Goal: Information Seeking & Learning: Check status

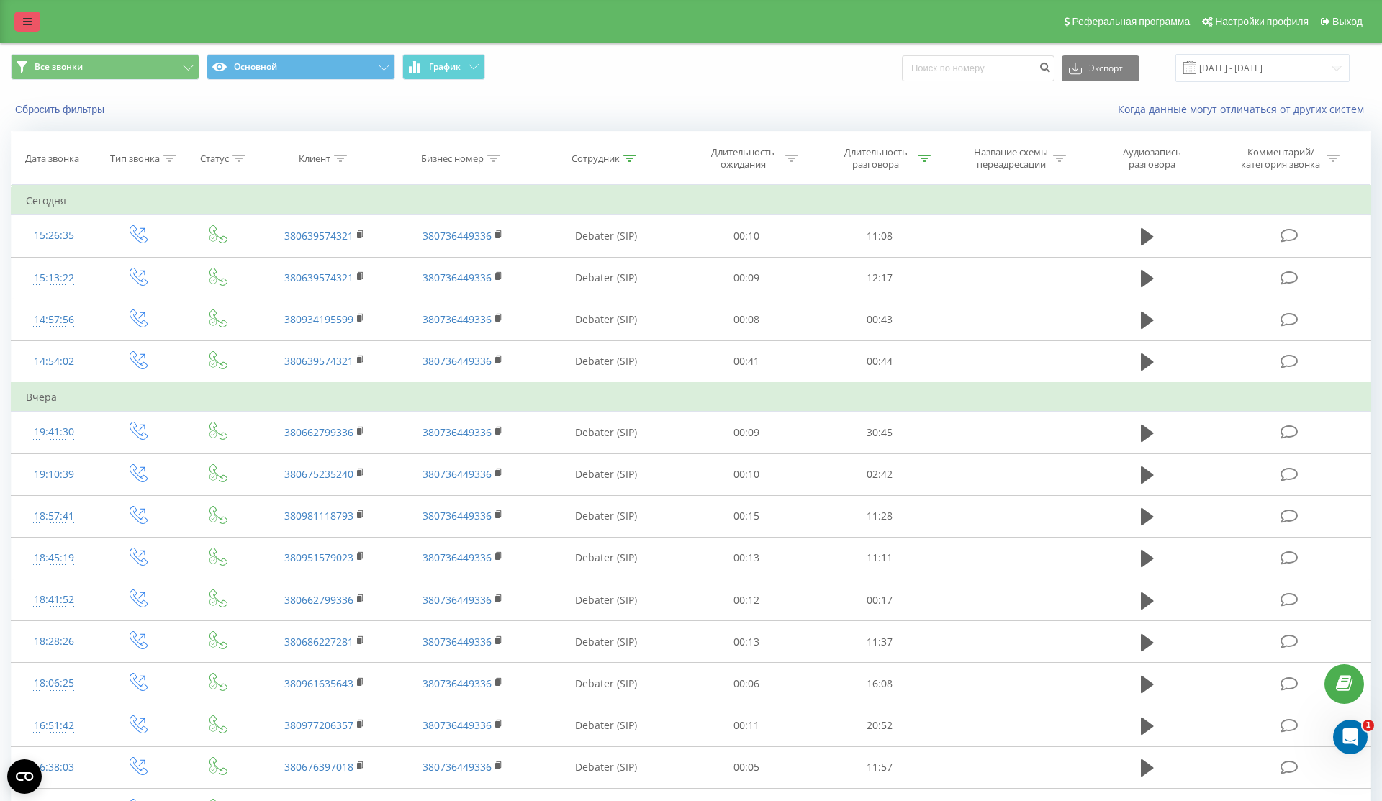
click at [17, 18] on link at bounding box center [27, 22] width 26 height 20
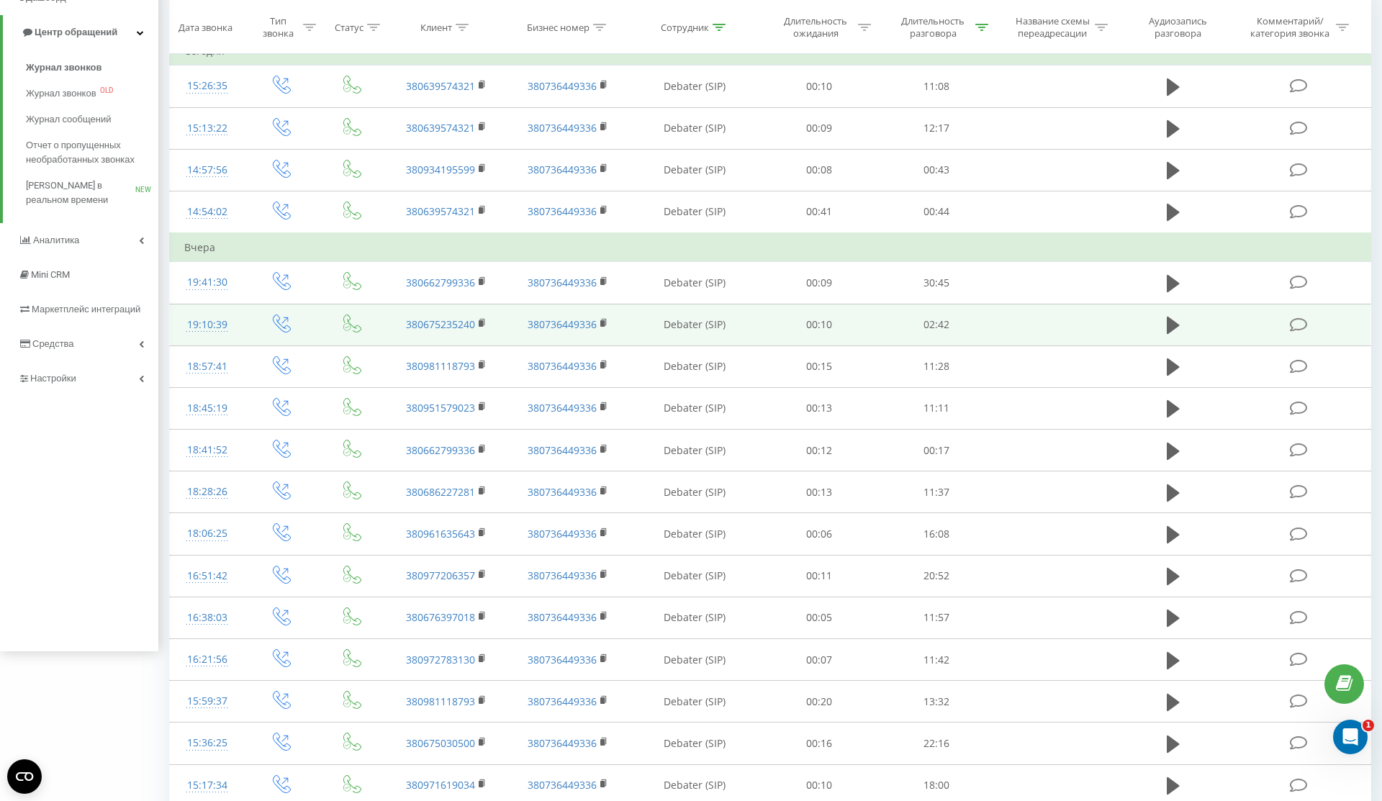
scroll to position [163, 0]
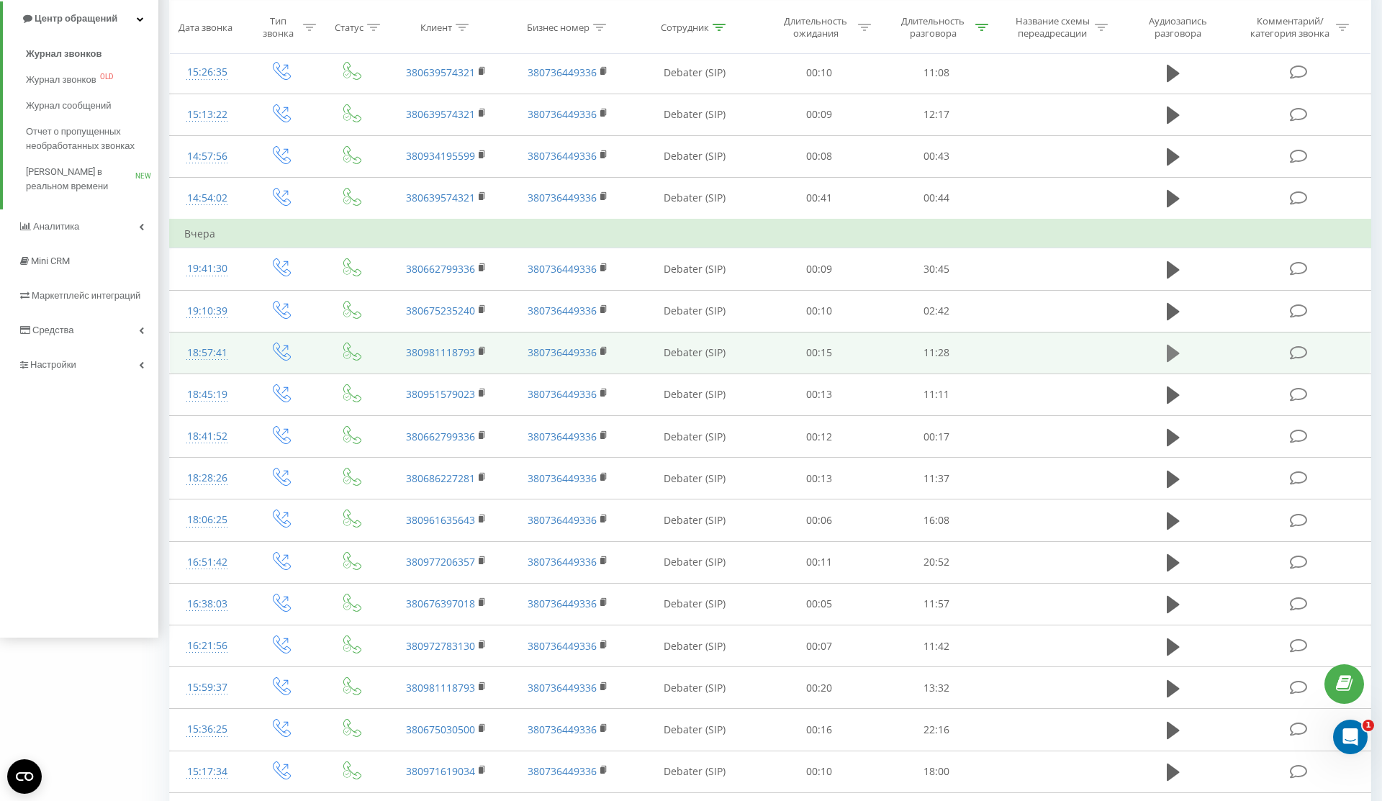
click at [1172, 354] on icon at bounding box center [1173, 353] width 13 height 17
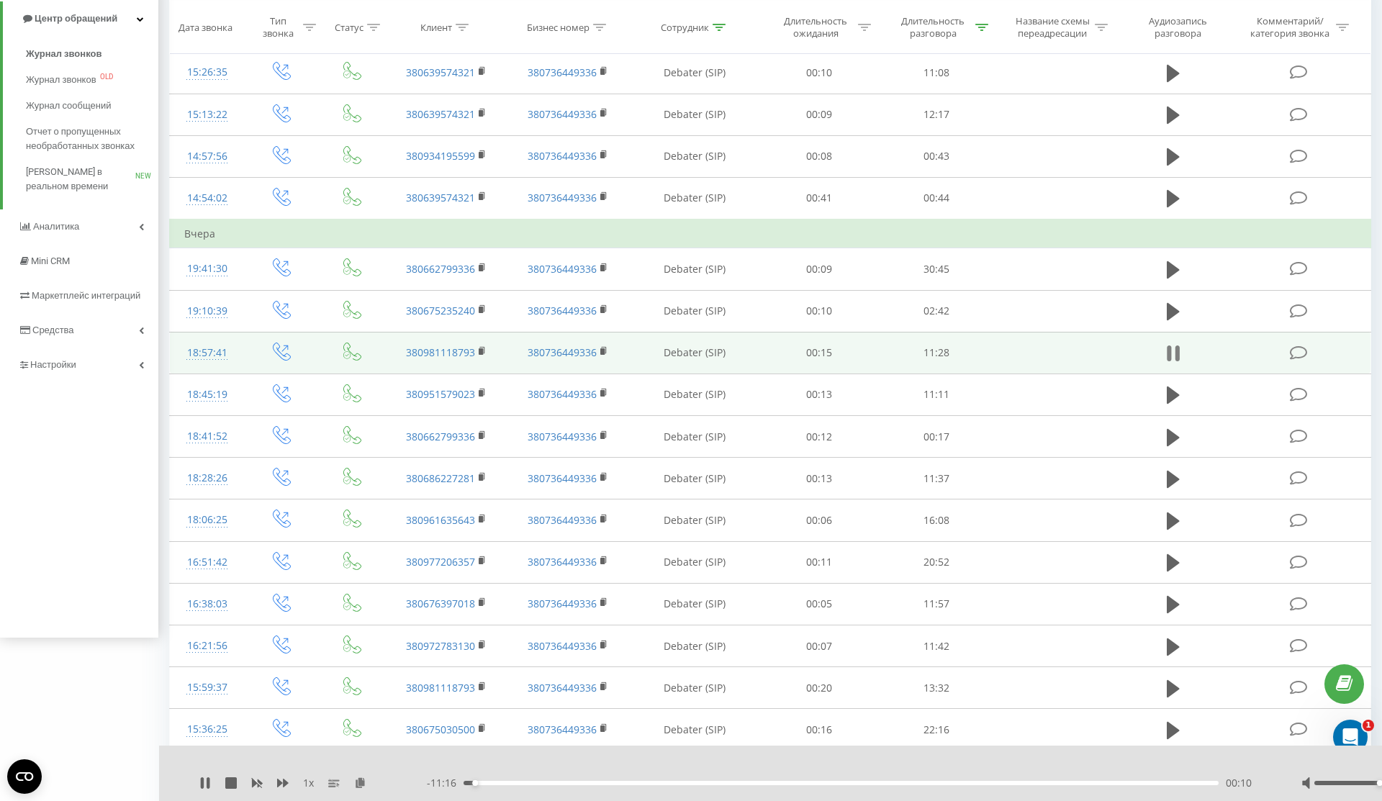
click at [1178, 353] on icon at bounding box center [1177, 353] width 4 height 16
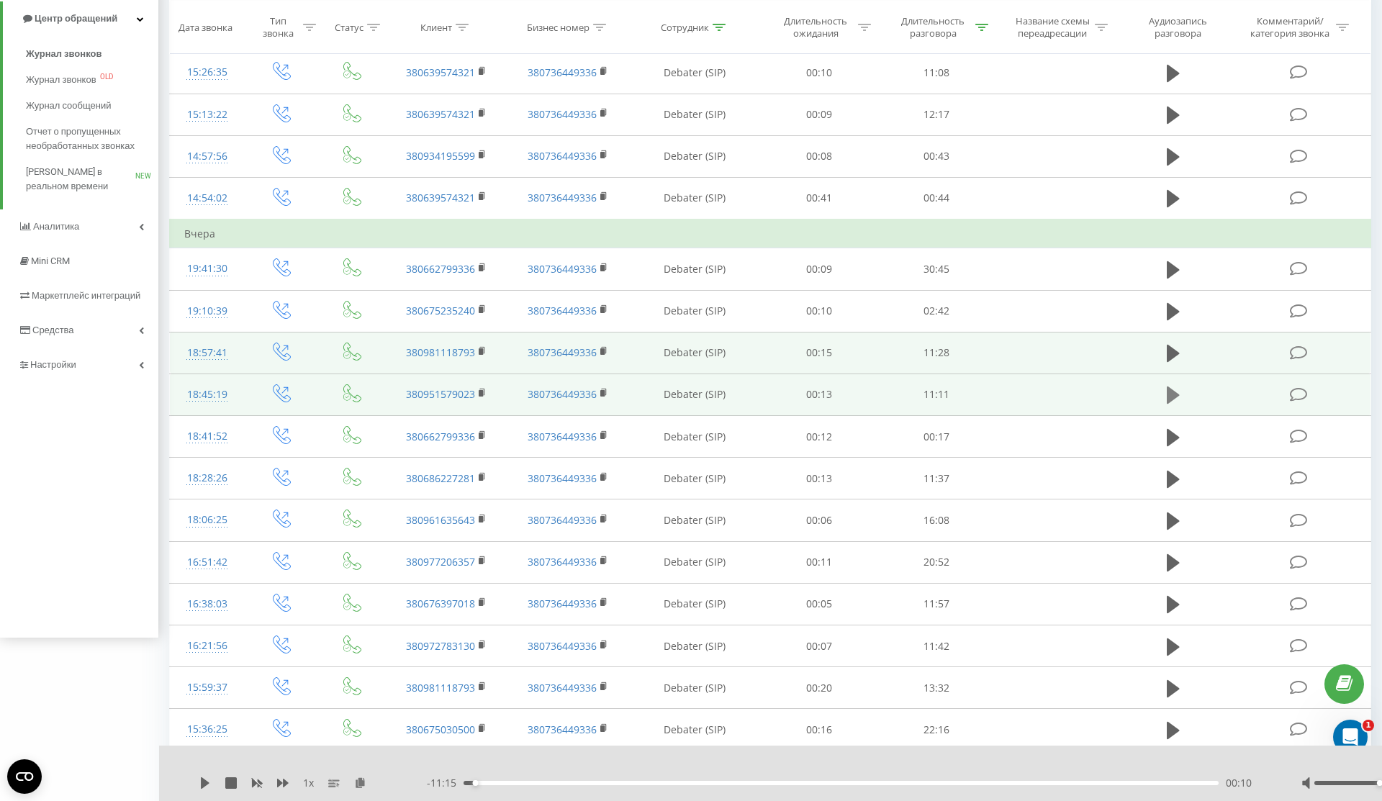
click at [1173, 397] on icon at bounding box center [1173, 394] width 13 height 17
click at [205, 784] on icon at bounding box center [205, 783] width 12 height 12
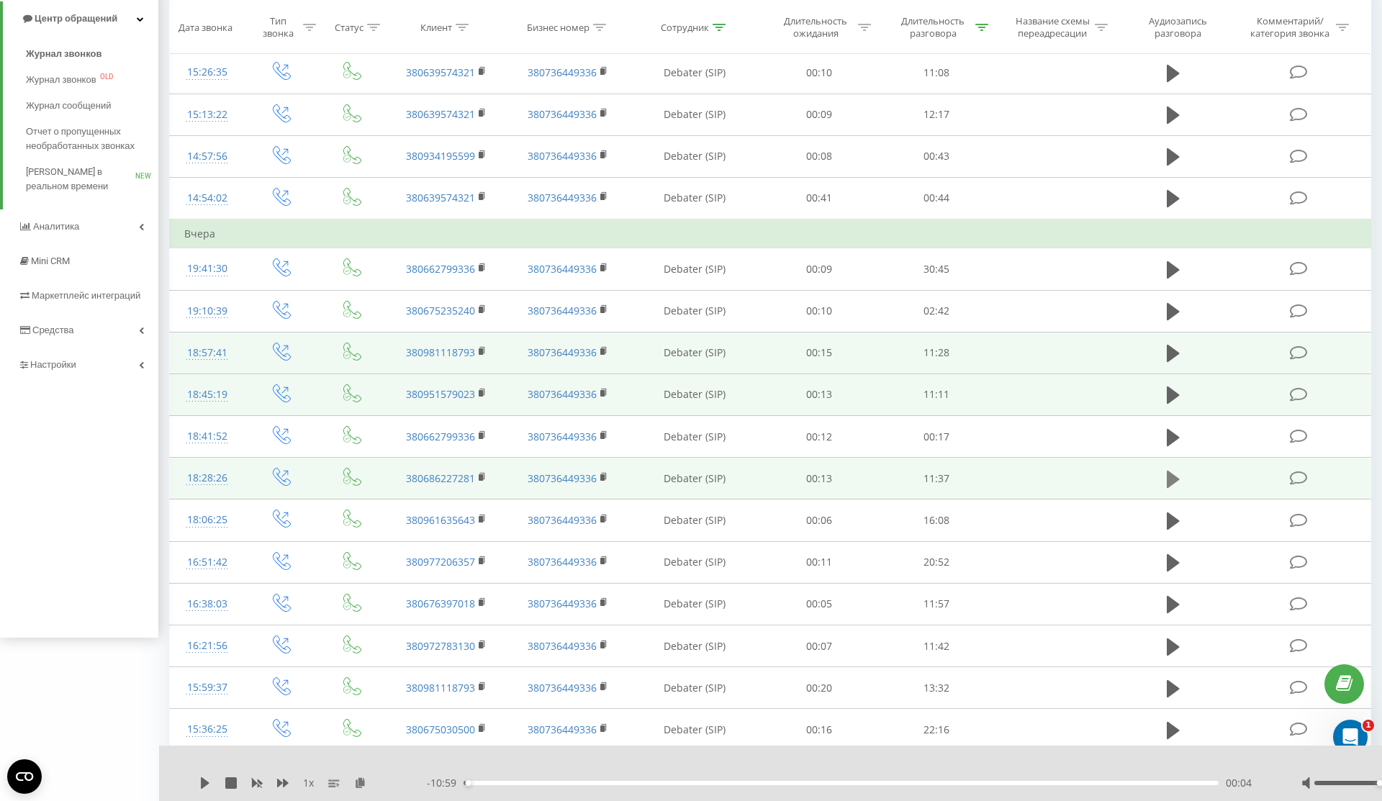
click at [1179, 479] on icon at bounding box center [1173, 479] width 13 height 17
click at [206, 779] on icon at bounding box center [205, 783] width 12 height 12
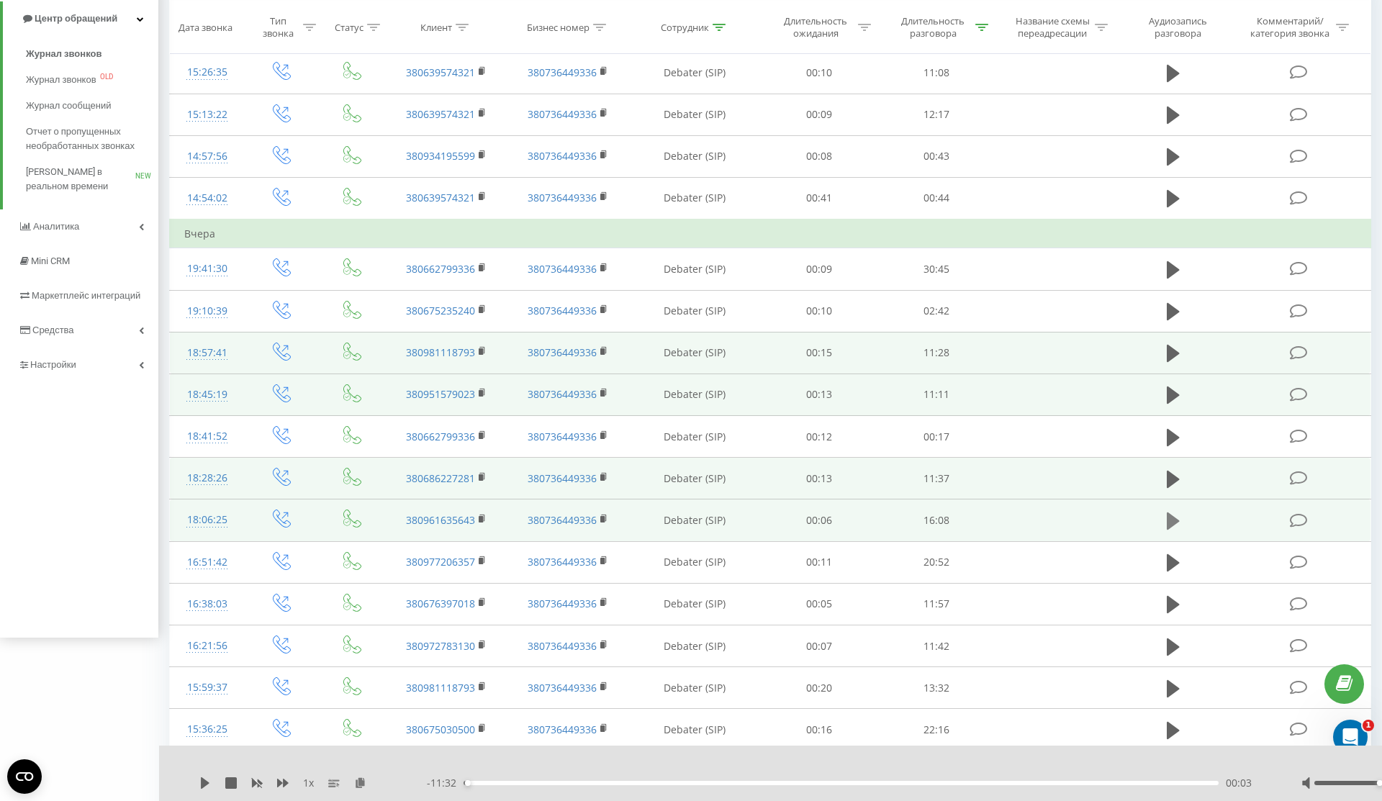
click at [1175, 522] on icon at bounding box center [1173, 520] width 13 height 17
click at [204, 783] on icon at bounding box center [205, 783] width 12 height 12
click at [1040, 780] on div "- 16:04 00:02 00:02" at bounding box center [846, 783] width 838 height 14
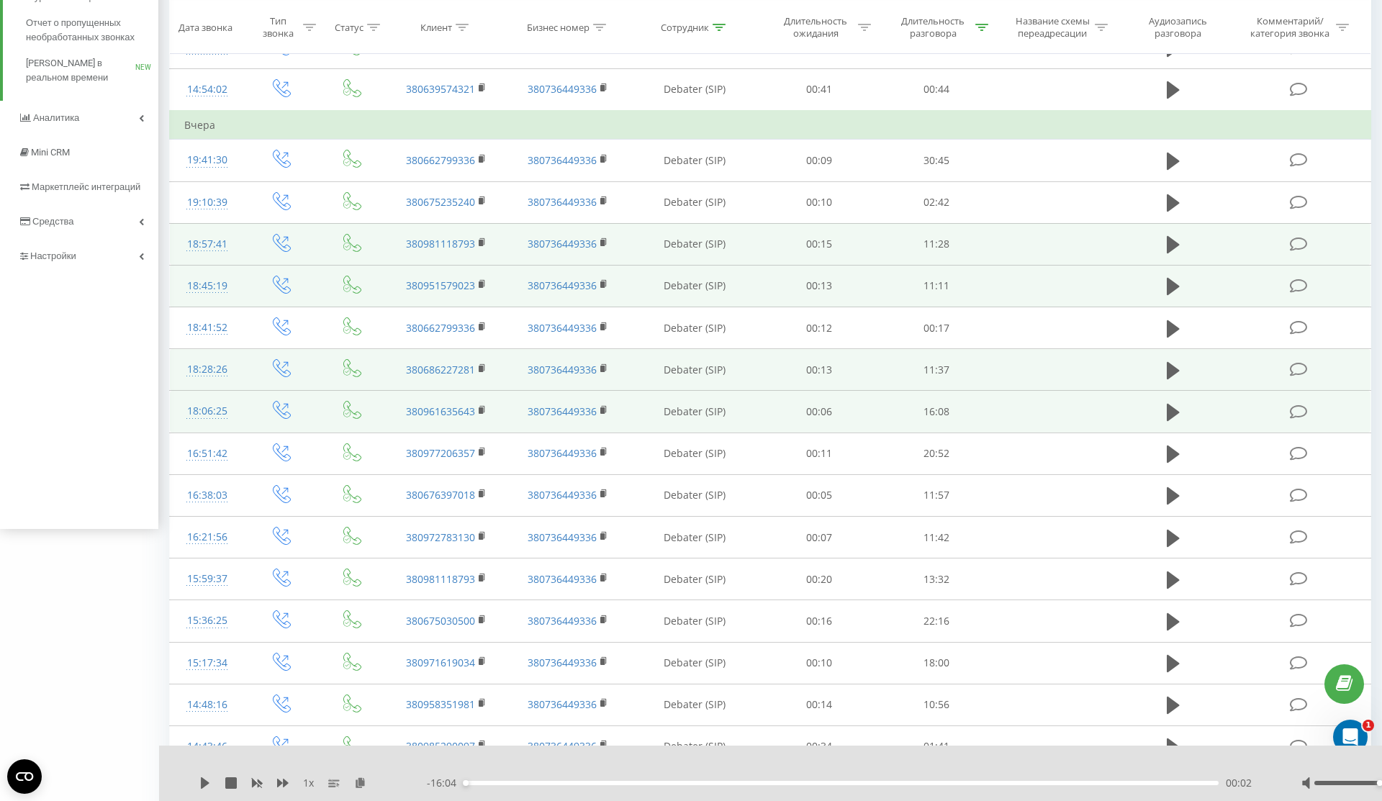
scroll to position [276, 0]
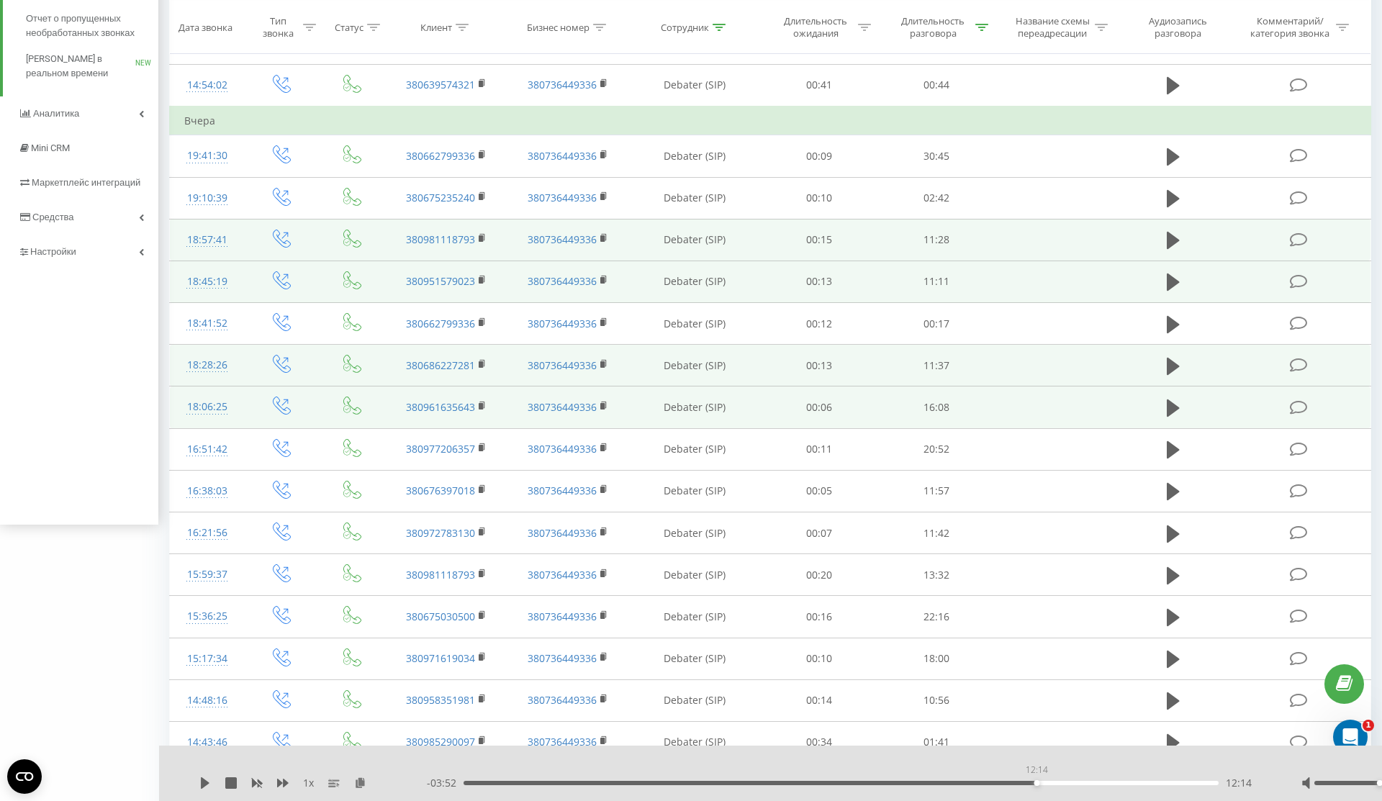
click at [1036, 783] on div "12:14" at bounding box center [840, 783] width 755 height 4
click at [199, 779] on icon at bounding box center [205, 783] width 12 height 12
click at [1056, 782] on div "12:16" at bounding box center [840, 783] width 755 height 4
click at [989, 784] on div "12:41" at bounding box center [840, 783] width 755 height 4
click at [967, 782] on div "11:16" at bounding box center [840, 783] width 755 height 4
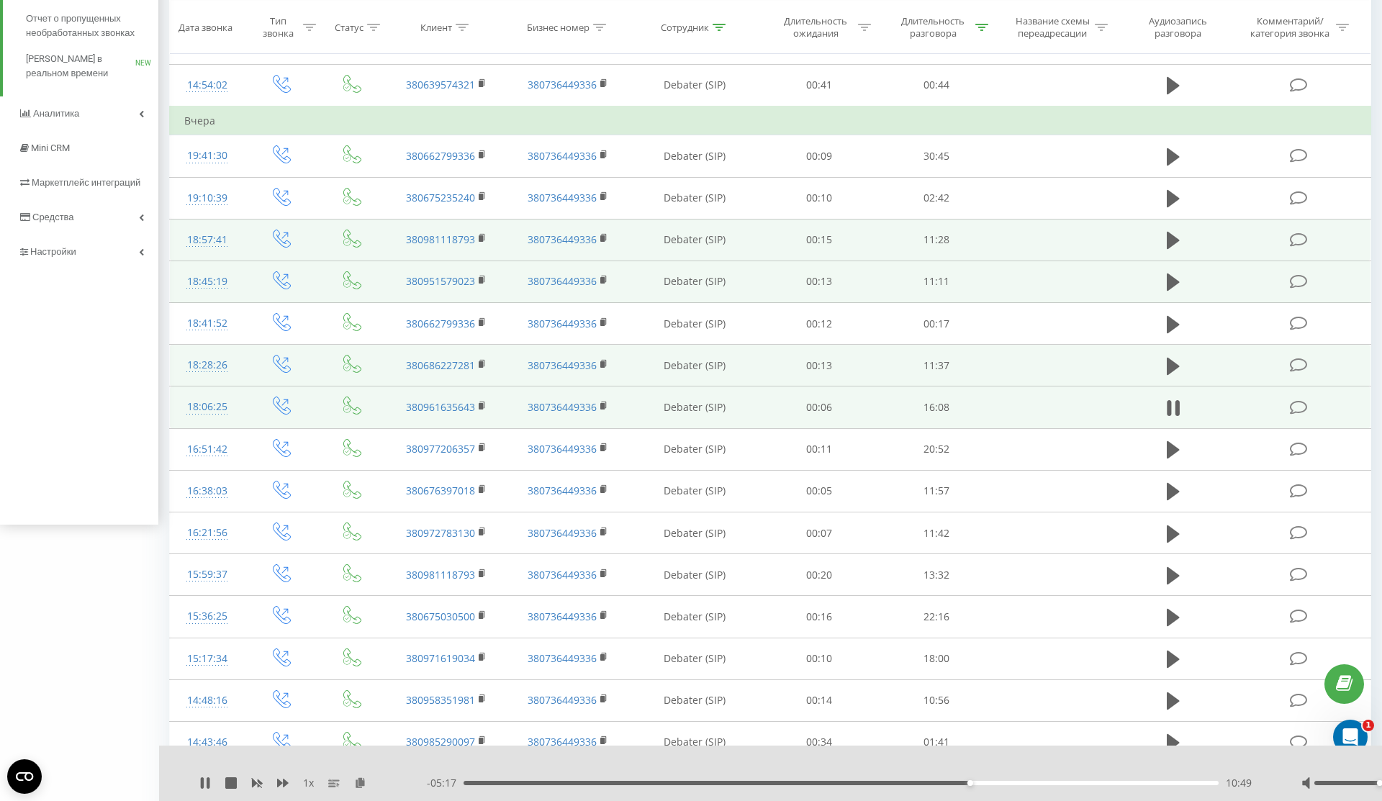
click at [935, 782] on div "10:49" at bounding box center [840, 783] width 755 height 4
click at [895, 782] on div "10:06" at bounding box center [840, 783] width 755 height 4
click at [871, 782] on div "08:42" at bounding box center [840, 783] width 755 height 4
click at [856, 784] on div "08:44" at bounding box center [840, 783] width 755 height 4
click at [840, 783] on div "08:24" at bounding box center [840, 783] width 755 height 4
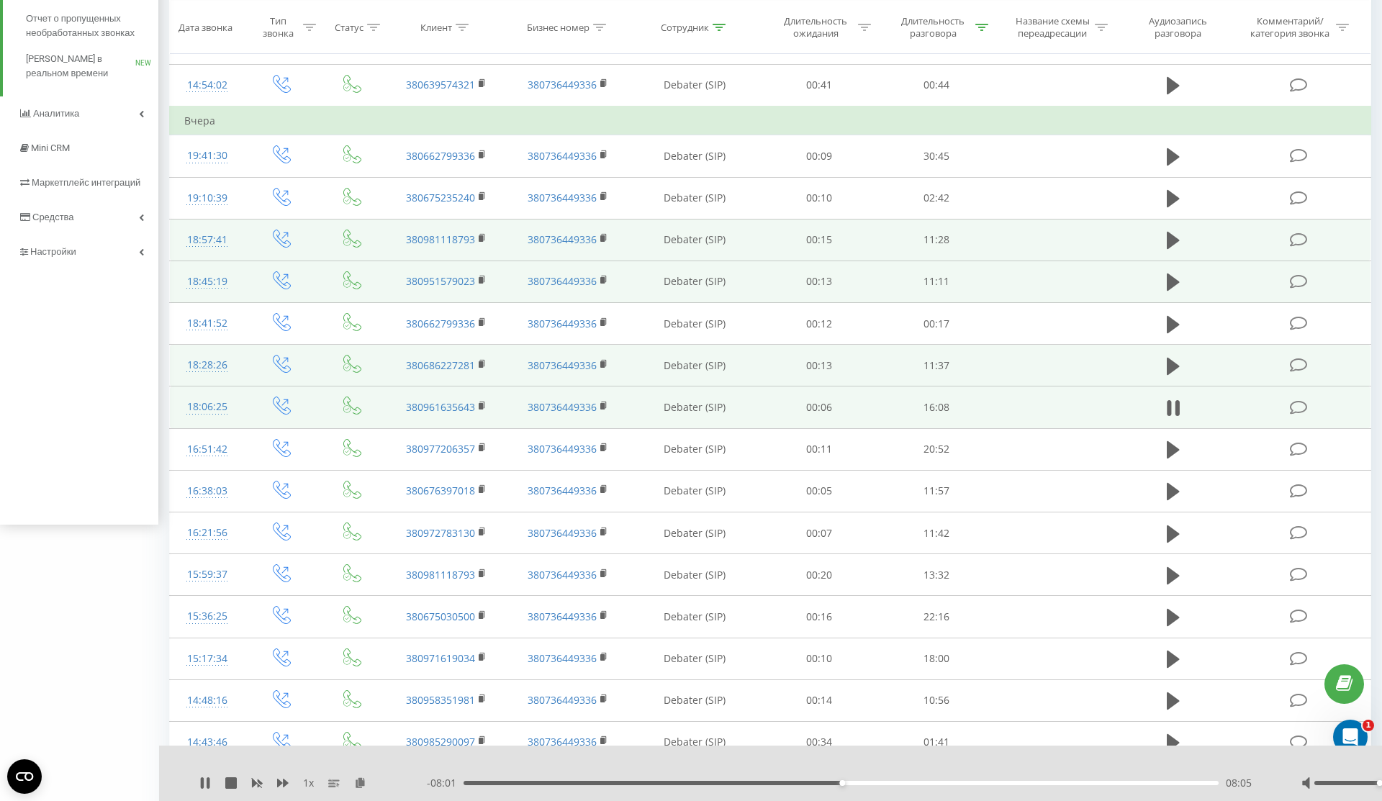
click at [822, 780] on div "- 08:01 08:05 08:05" at bounding box center [846, 783] width 838 height 14
click at [817, 781] on div "07:33" at bounding box center [840, 783] width 755 height 4
click at [768, 782] on div "06:30" at bounding box center [840, 783] width 755 height 4
click at [725, 784] on div "06:32" at bounding box center [840, 783] width 755 height 4
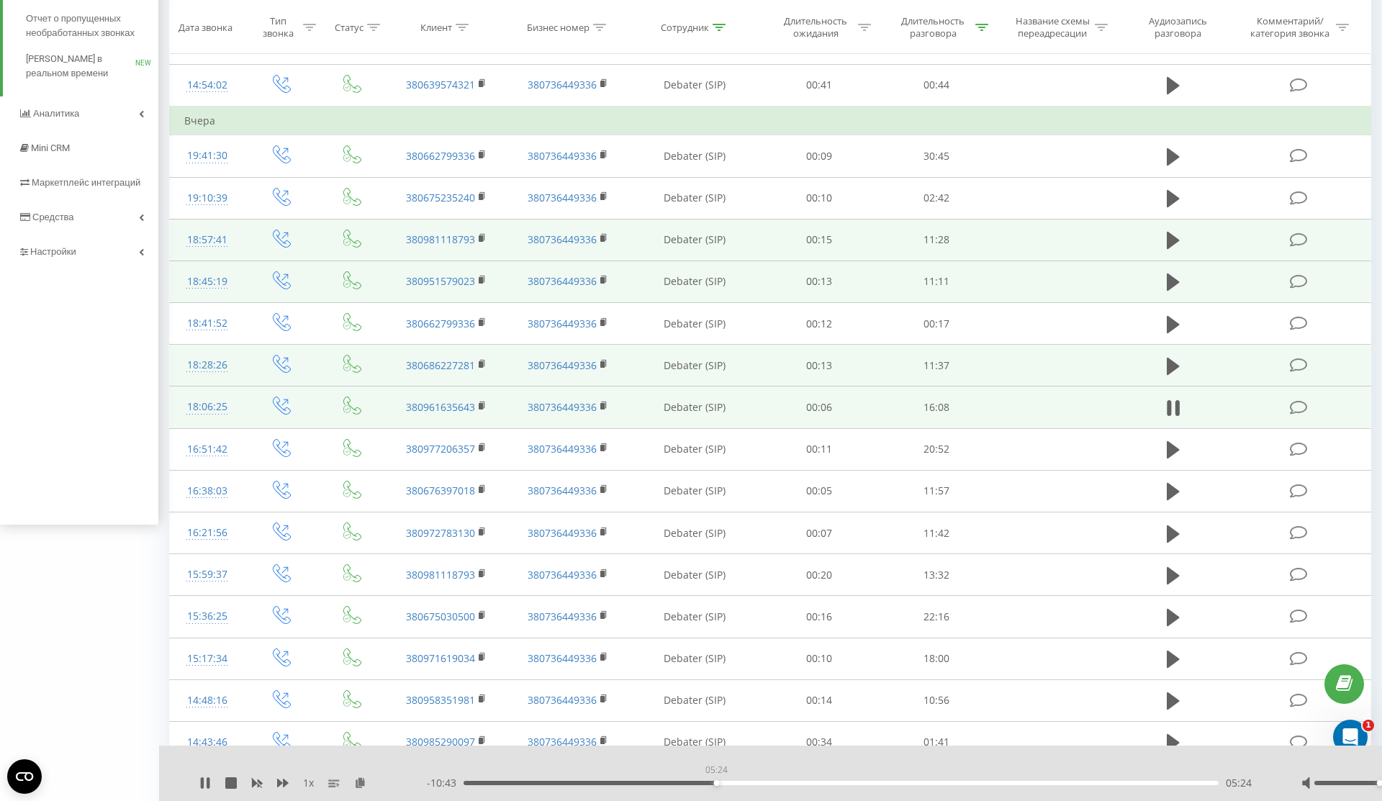
click at [716, 782] on div "05:24" at bounding box center [840, 783] width 755 height 4
click at [202, 783] on icon at bounding box center [202, 783] width 3 height 12
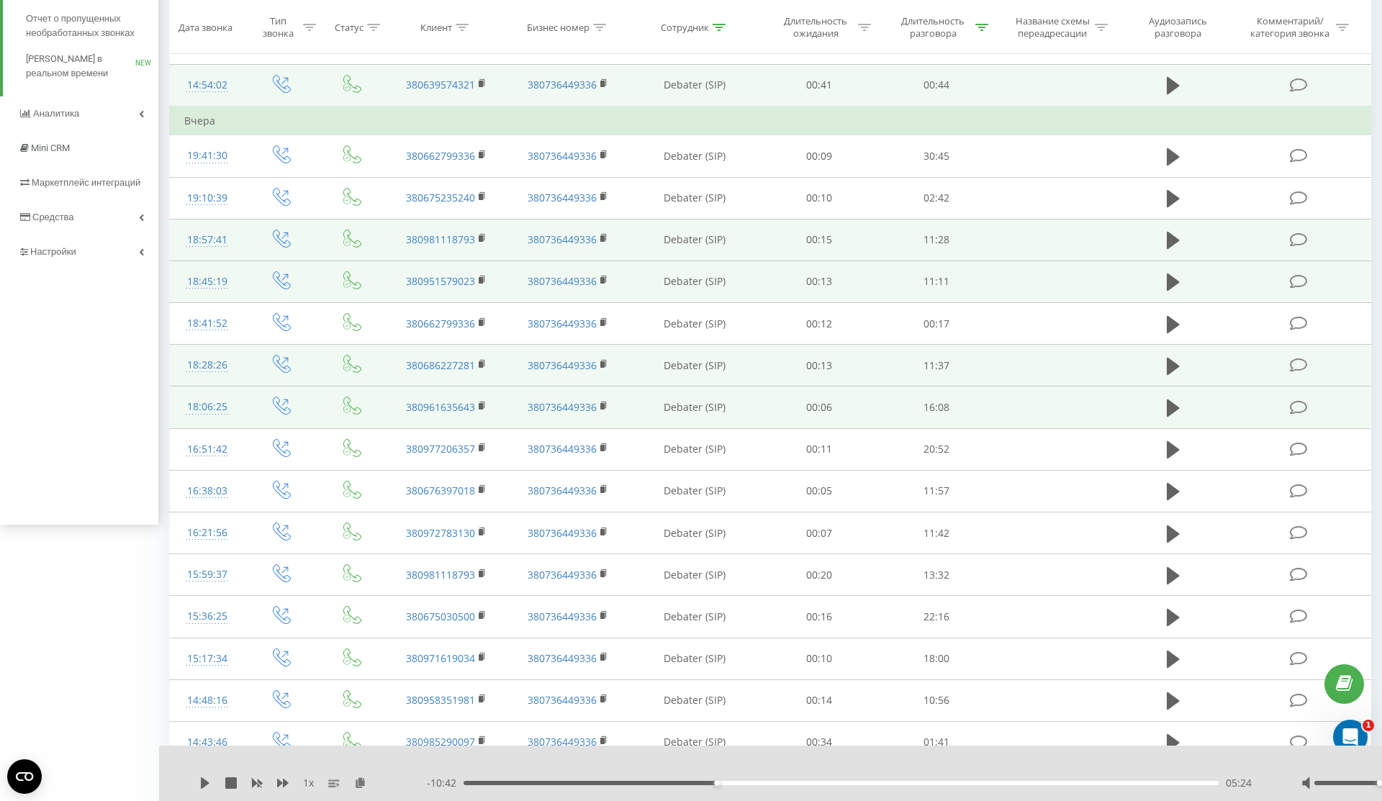
scroll to position [0, 0]
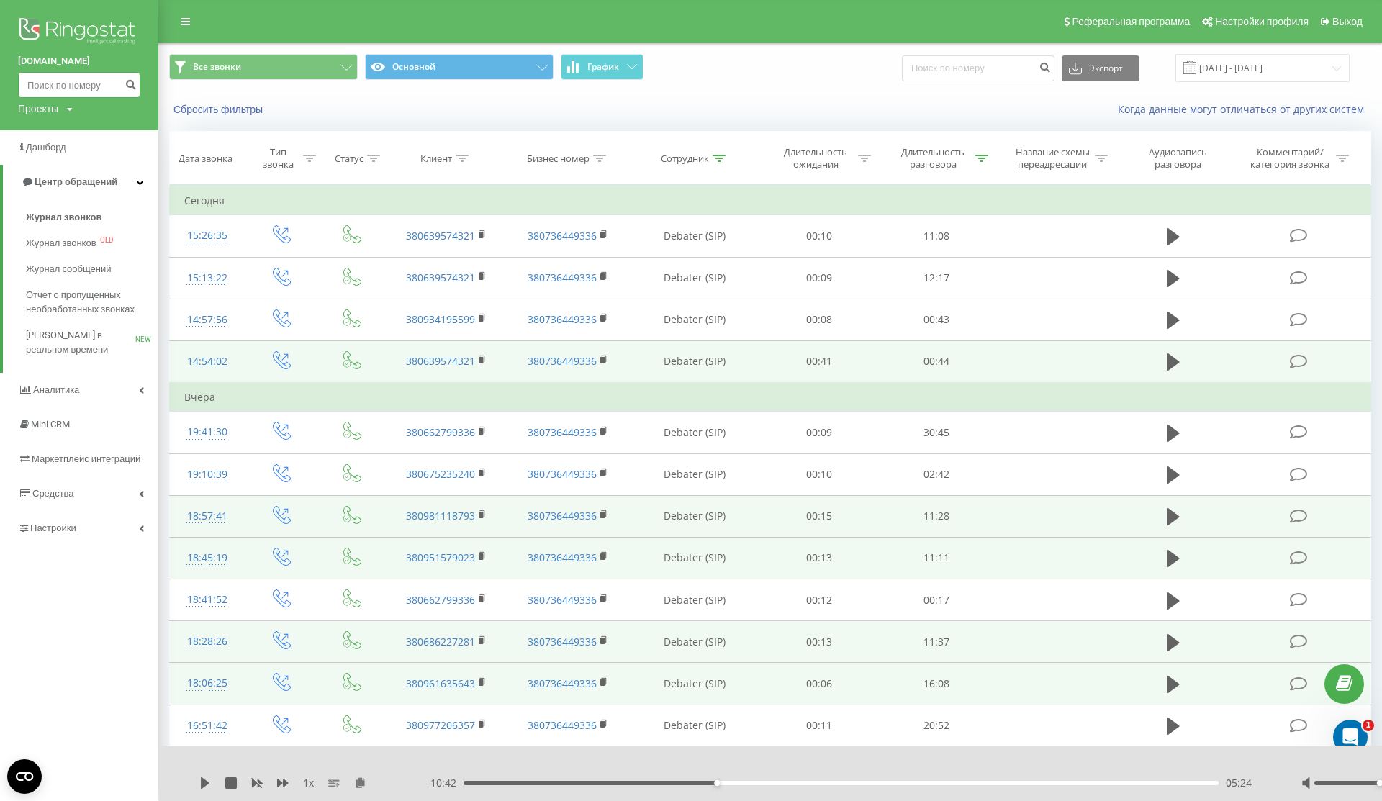
click at [71, 89] on input at bounding box center [79, 85] width 122 height 26
paste input "0951579023"
type input "0951579023"
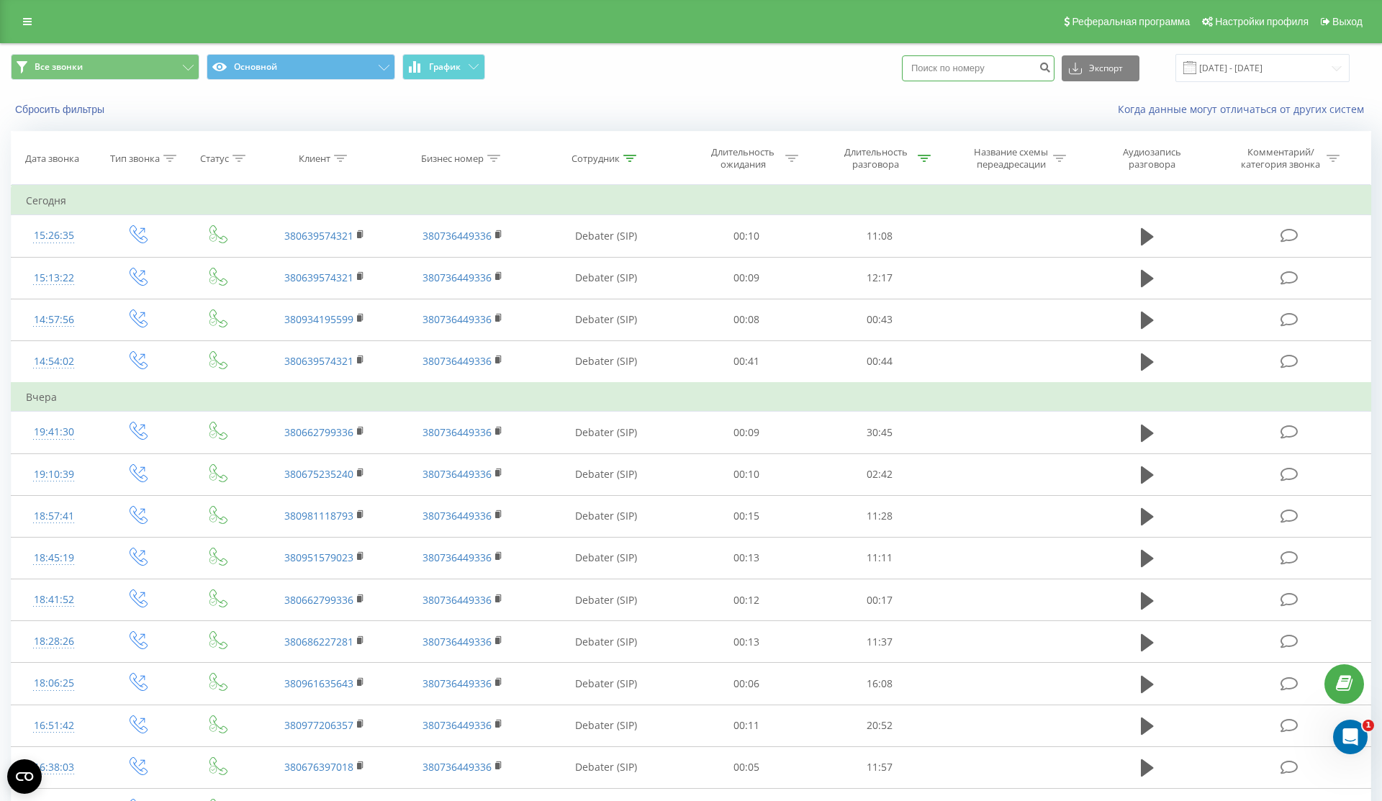
click at [1012, 68] on input at bounding box center [978, 68] width 153 height 26
paste input "0951579023"
type input "0951579023"
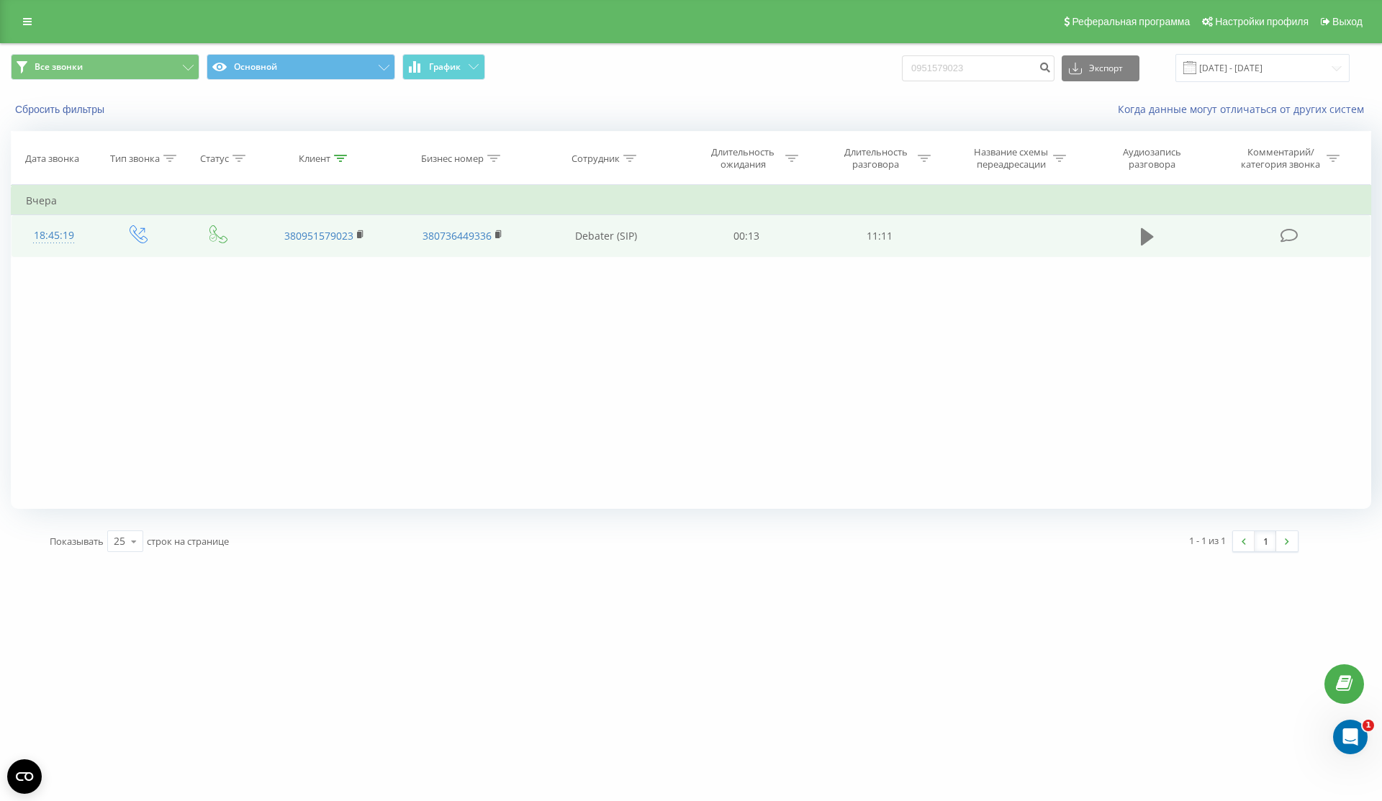
click at [1149, 226] on button at bounding box center [1147, 237] width 22 height 22
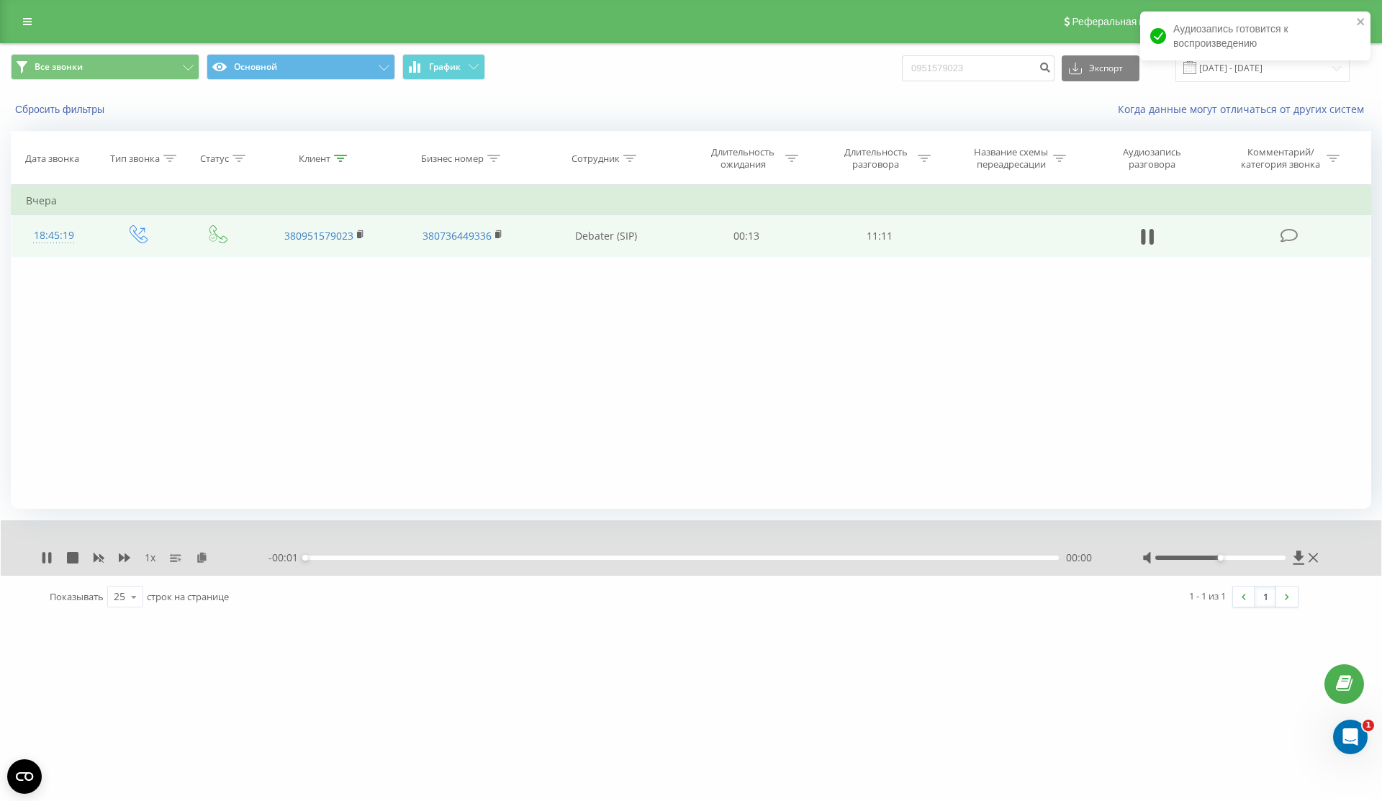
click at [913, 558] on div "00:00" at bounding box center [681, 558] width 753 height 4
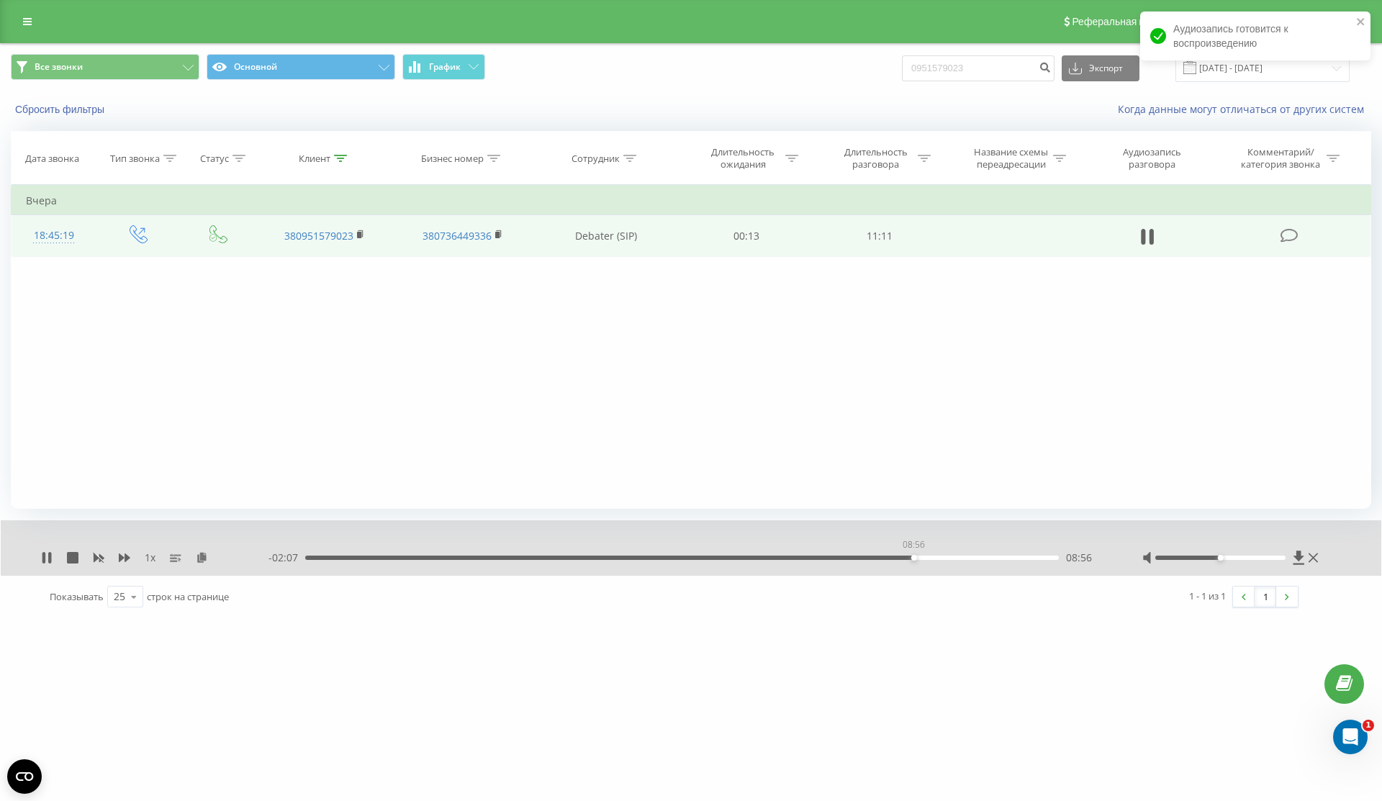
click at [913, 558] on div "08:56" at bounding box center [681, 558] width 753 height 4
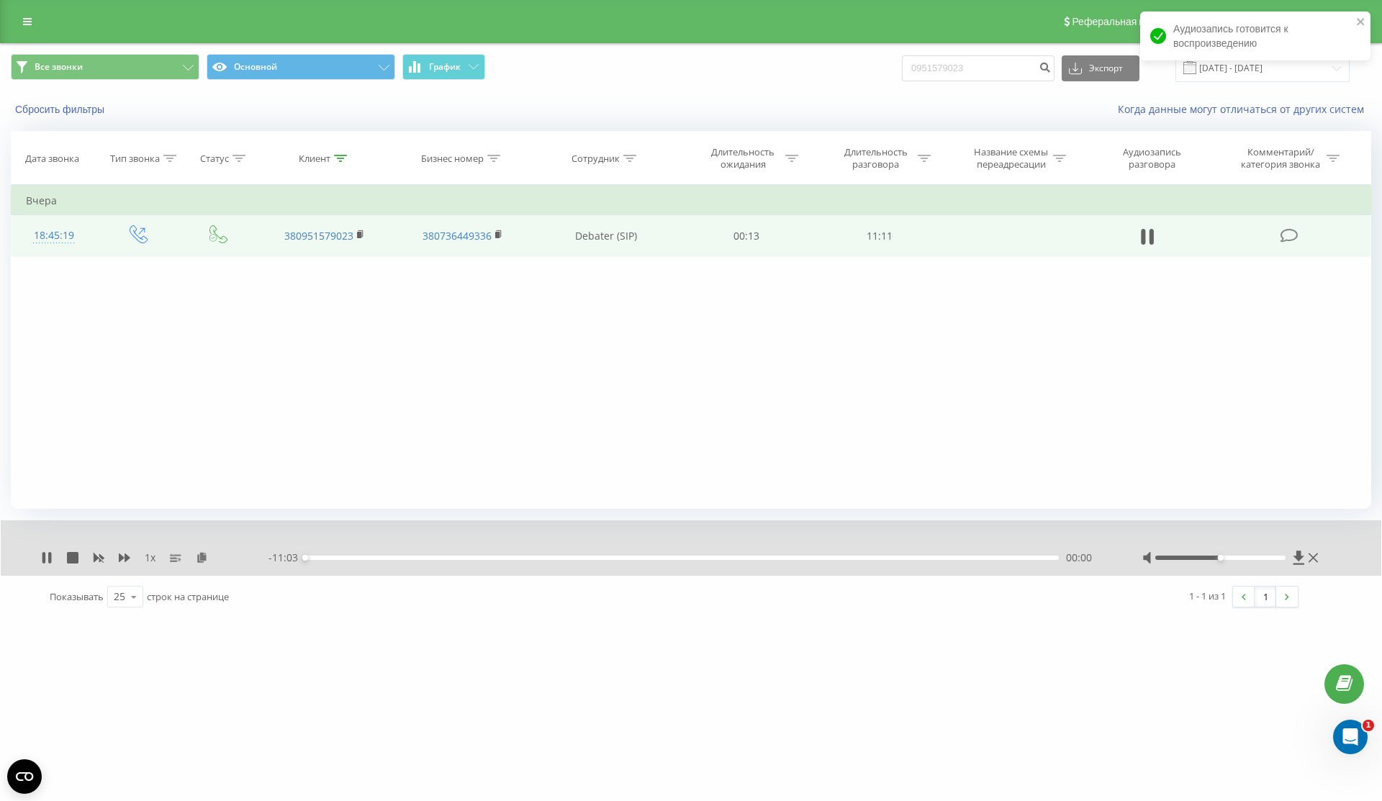
click at [913, 558] on div "00:00" at bounding box center [681, 558] width 753 height 4
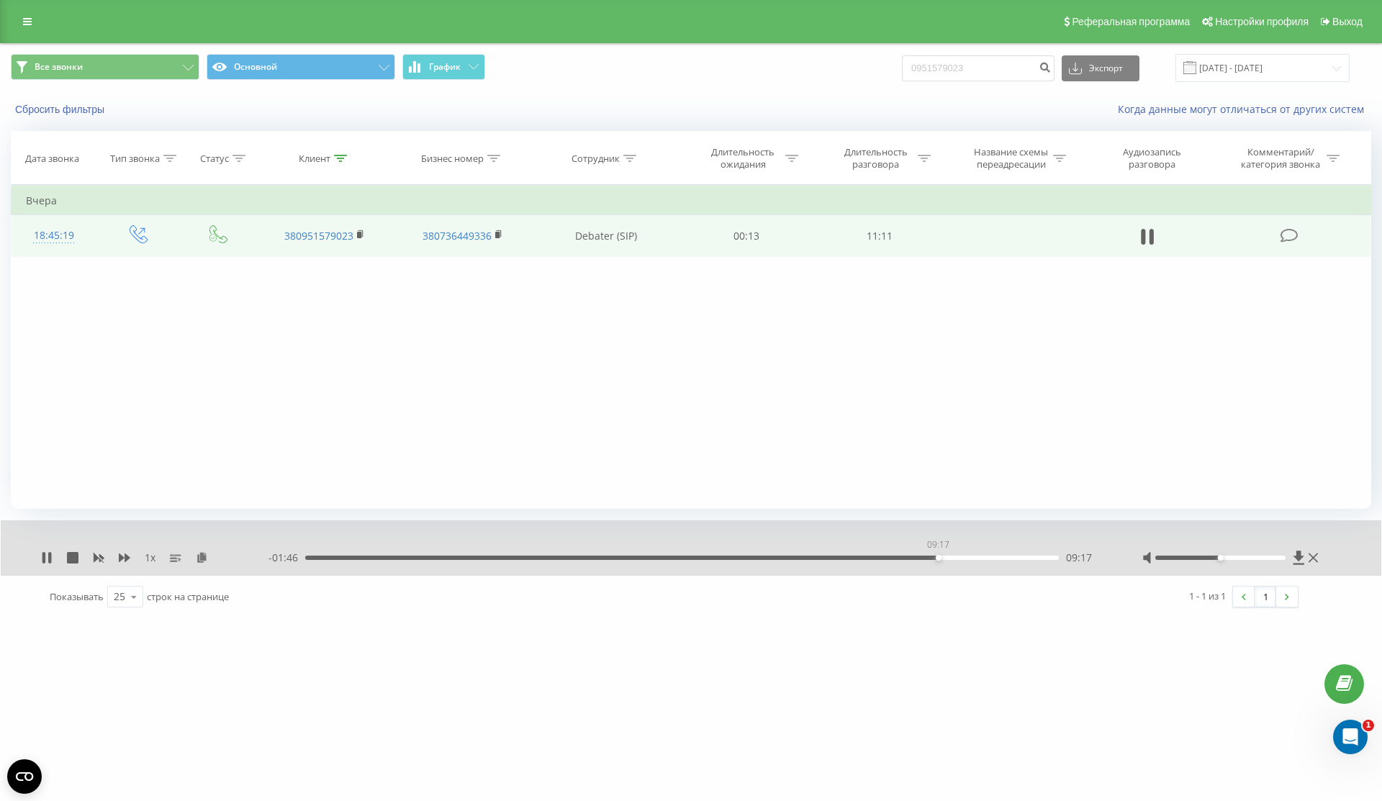
click at [938, 557] on div "09:17" at bounding box center [681, 558] width 753 height 4
click at [957, 556] on div "09:20" at bounding box center [681, 558] width 753 height 4
click at [951, 557] on div "09:29" at bounding box center [681, 558] width 753 height 4
click at [48, 558] on icon at bounding box center [49, 558] width 3 height 12
click at [985, 68] on input "0951579023" at bounding box center [978, 68] width 153 height 26
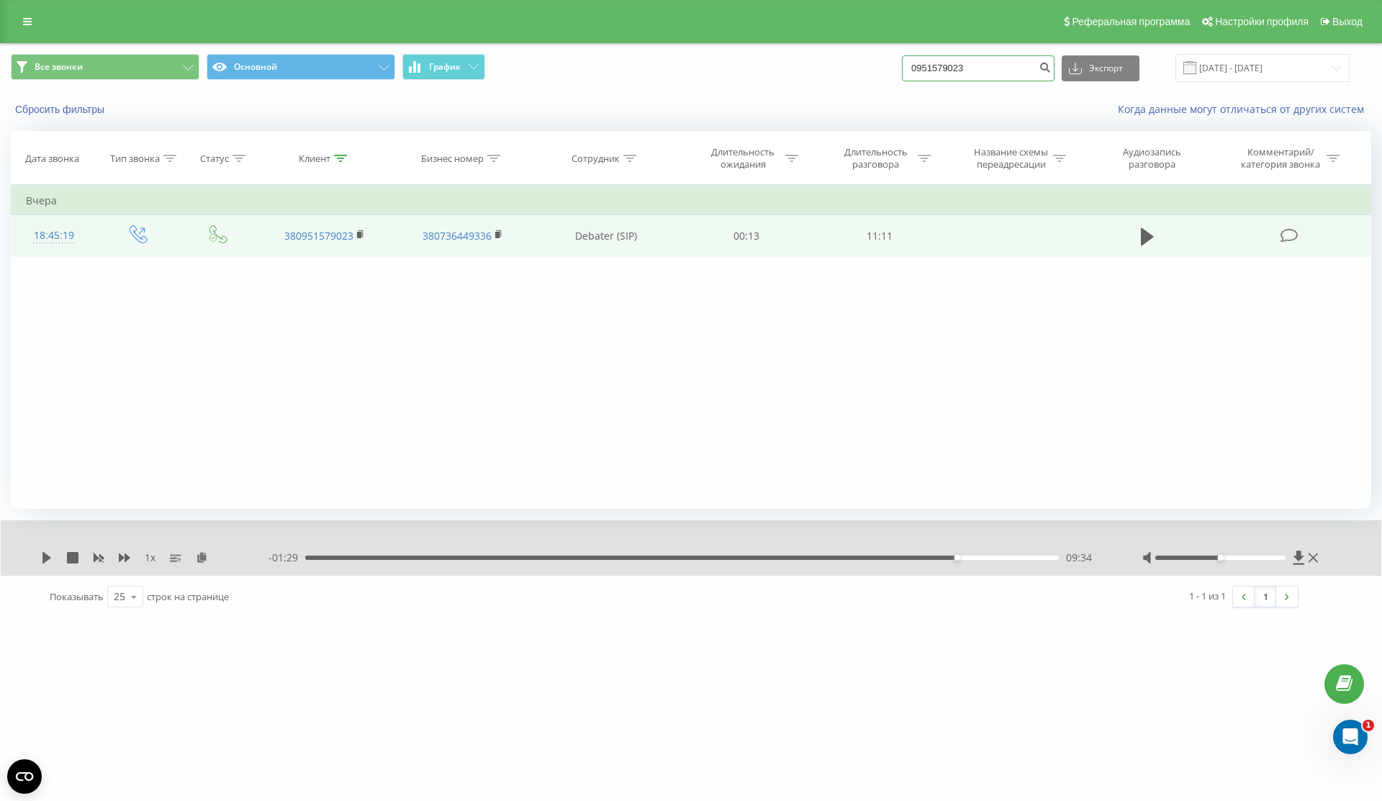
drag, startPoint x: 1029, startPoint y: 68, endPoint x: 840, endPoint y: 68, distance: 189.3
click at [840, 68] on div "Все звонки Основной График 0951579023 Экспорт .csv .xls .xlsx 20.06.2025 - 20.0…" at bounding box center [691, 68] width 1360 height 28
paste input "+380686227281"
type input "380686227281"
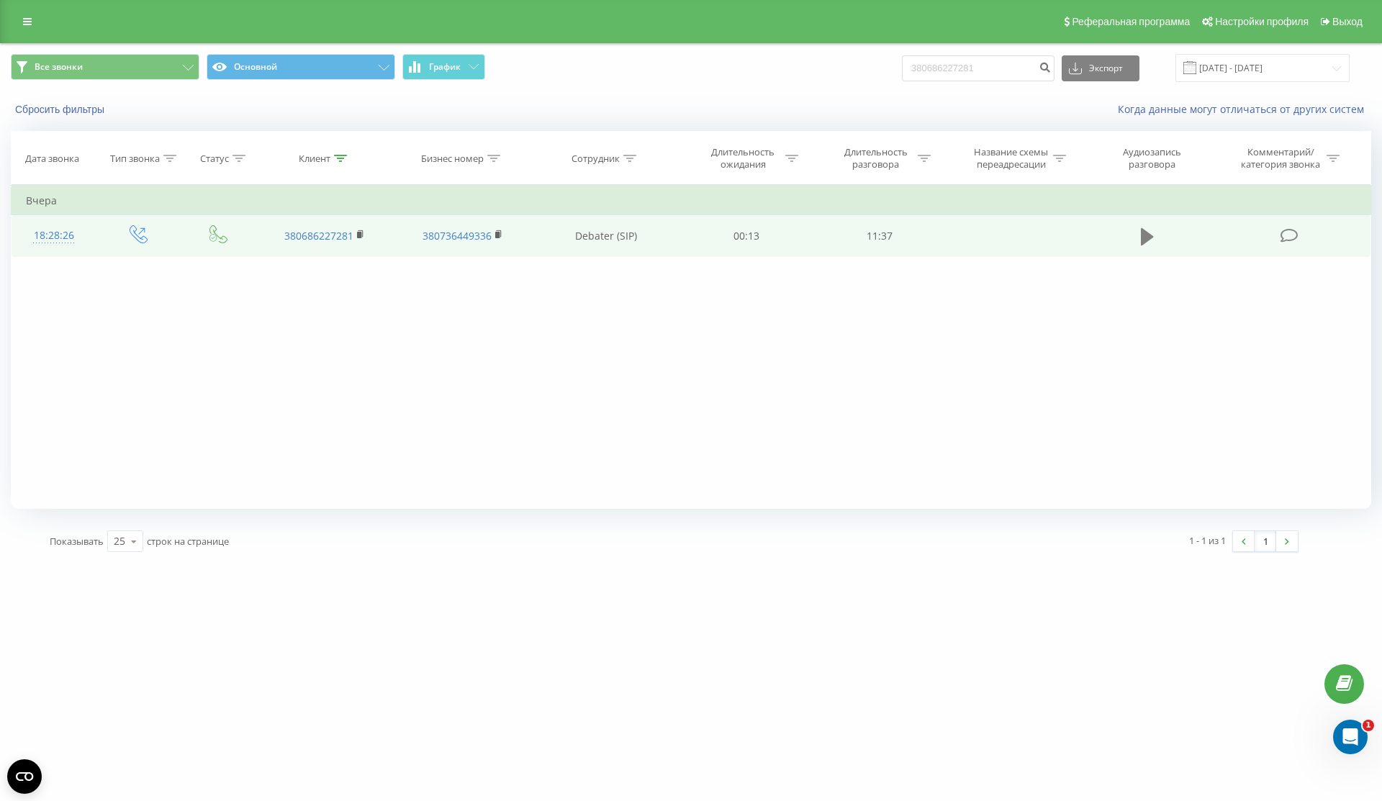
click at [1156, 235] on button at bounding box center [1147, 237] width 22 height 22
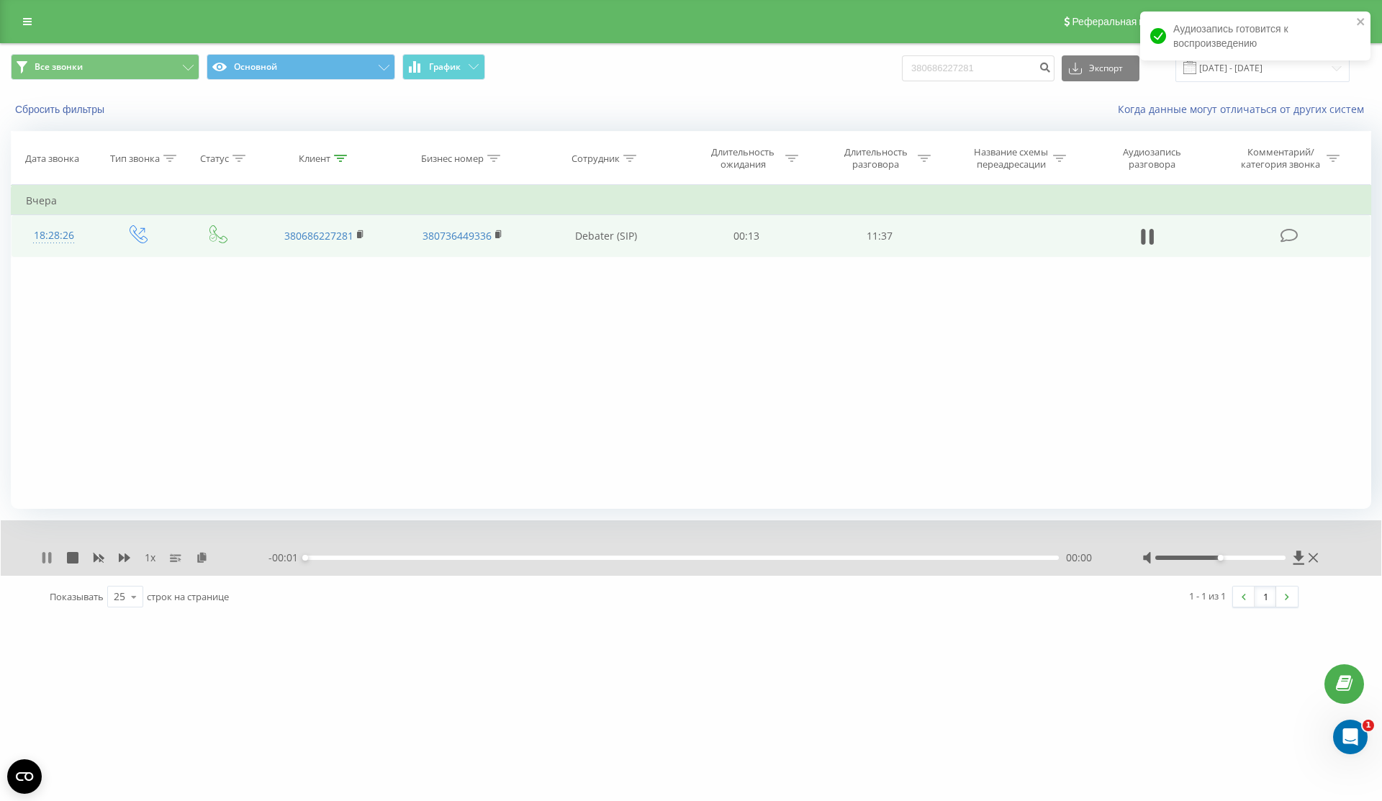
click at [47, 554] on icon at bounding box center [47, 558] width 12 height 12
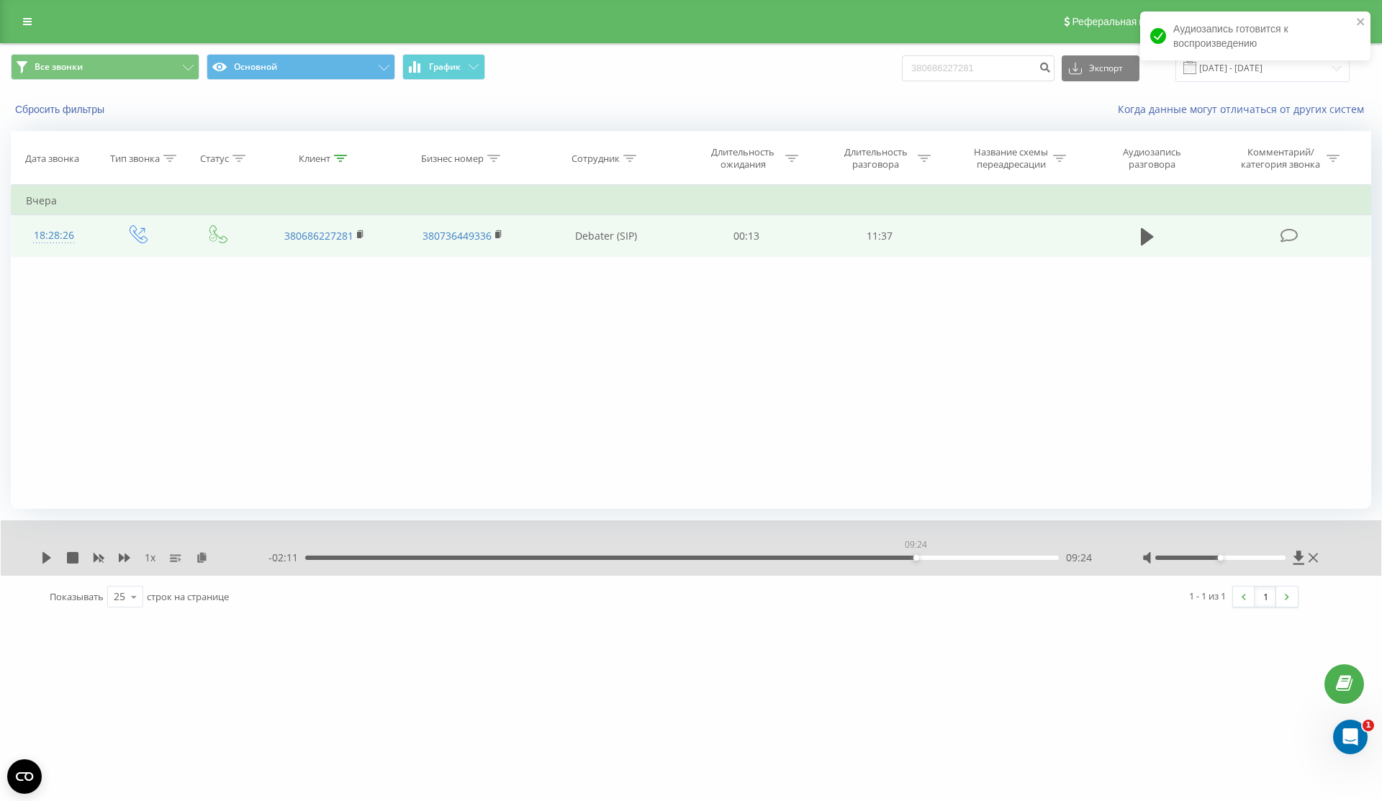
drag, startPoint x: 329, startPoint y: 557, endPoint x: 918, endPoint y: 566, distance: 589.5
click at [916, 561] on div "- 02:11 09:24 09:24" at bounding box center [687, 558] width 838 height 14
click at [40, 562] on div "1 x - 02:09 09:26 09:26" at bounding box center [691, 547] width 1380 height 55
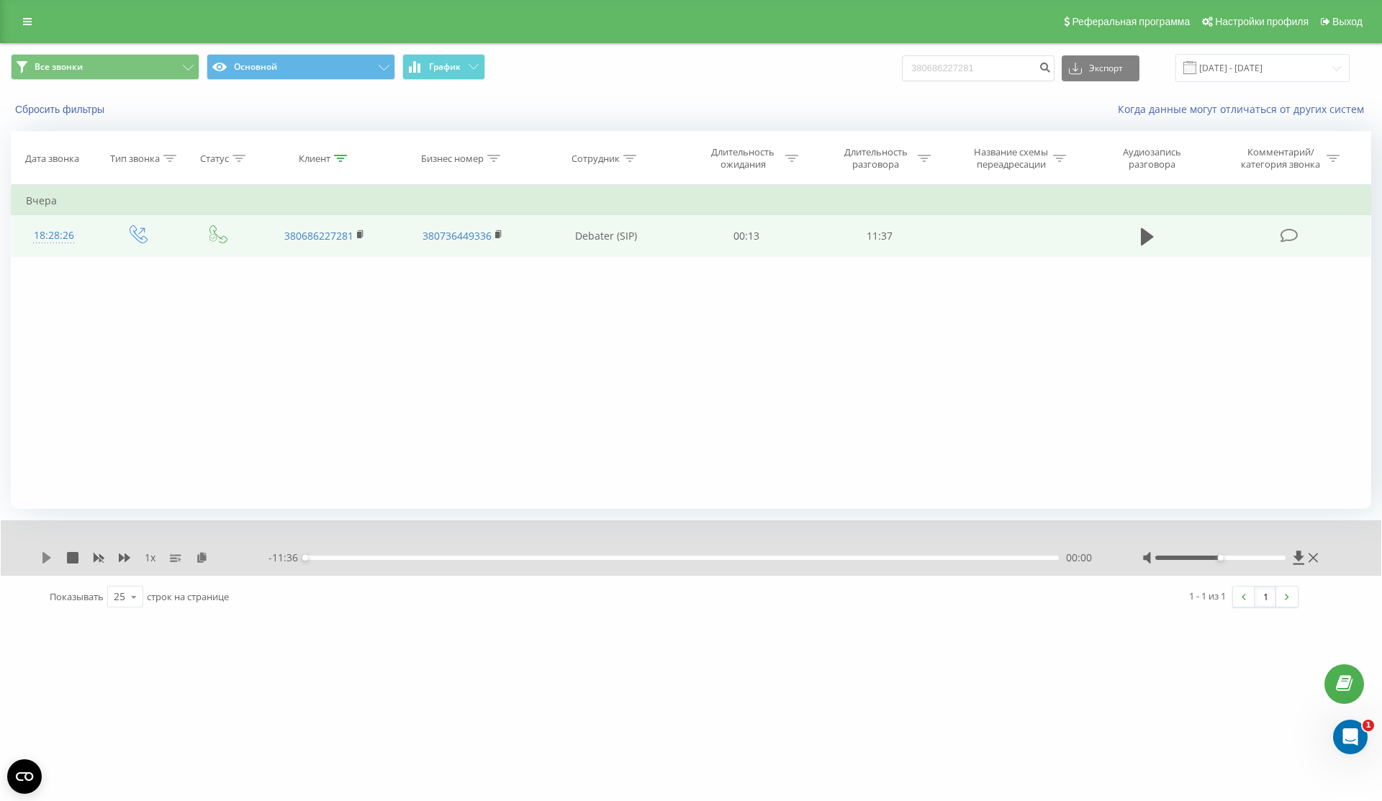
click at [45, 558] on icon at bounding box center [46, 558] width 9 height 12
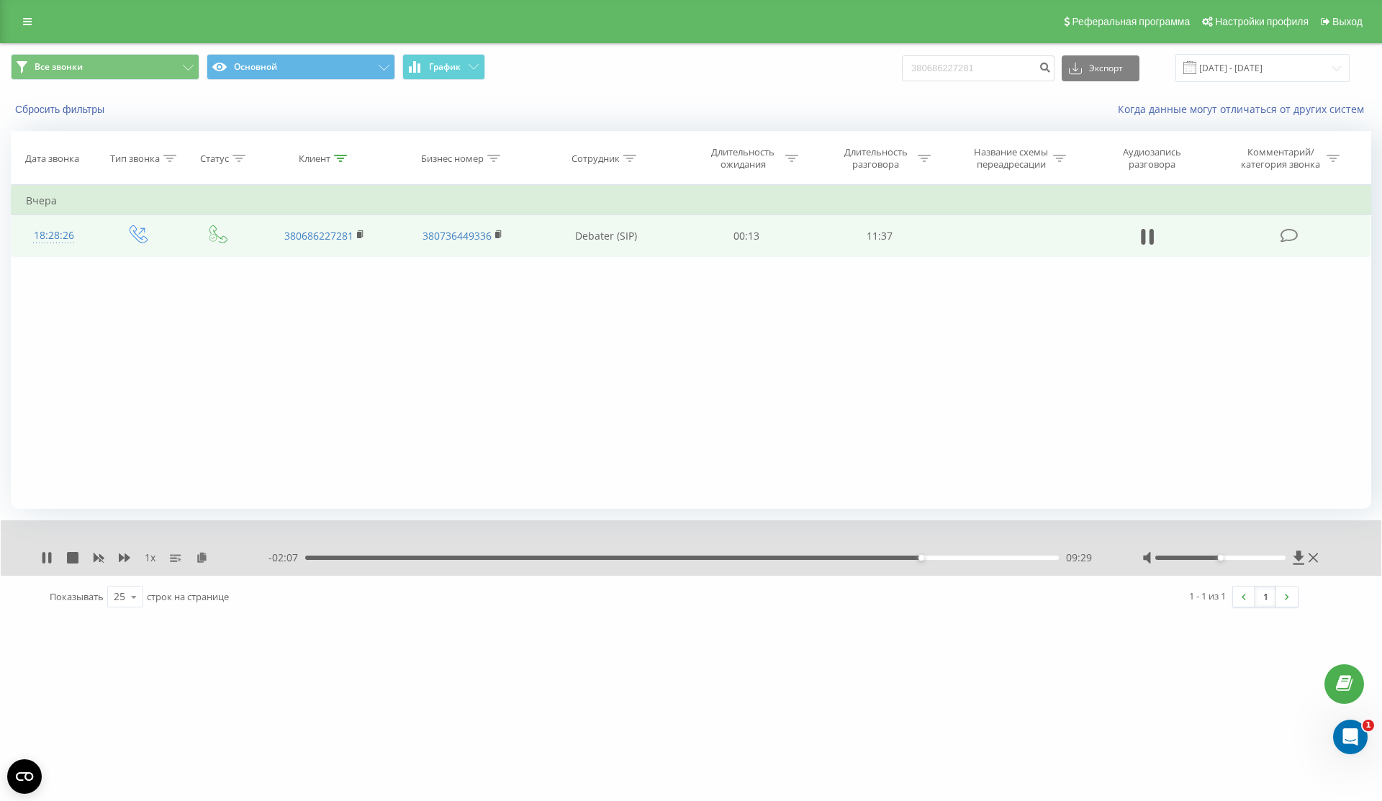
click at [912, 558] on div "09:29" at bounding box center [681, 558] width 753 height 4
click at [896, 557] on div "09:06" at bounding box center [681, 558] width 753 height 4
click at [858, 557] on div "09:07" at bounding box center [681, 558] width 753 height 4
click at [810, 554] on div "- 03:04 08:32 08:32" at bounding box center [687, 558] width 838 height 14
click at [815, 557] on div "08:32" at bounding box center [681, 558] width 753 height 4
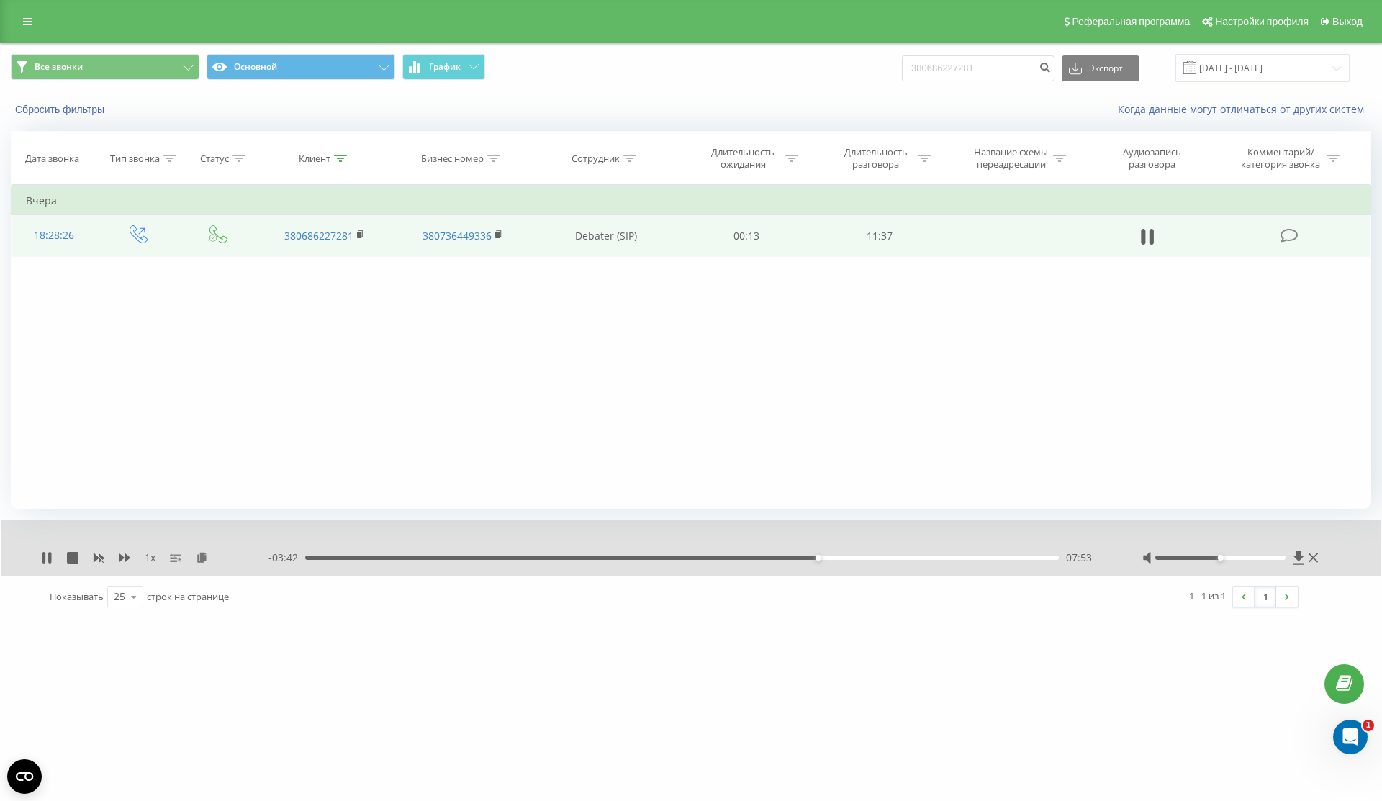
click at [800, 556] on div "07:53" at bounding box center [681, 558] width 753 height 4
click at [787, 556] on div "07:39" at bounding box center [681, 558] width 753 height 4
click at [764, 556] on div "07:04" at bounding box center [681, 558] width 753 height 4
click at [738, 556] on div "06:40" at bounding box center [681, 558] width 753 height 4
click at [726, 556] on div "06:29" at bounding box center [681, 558] width 753 height 4
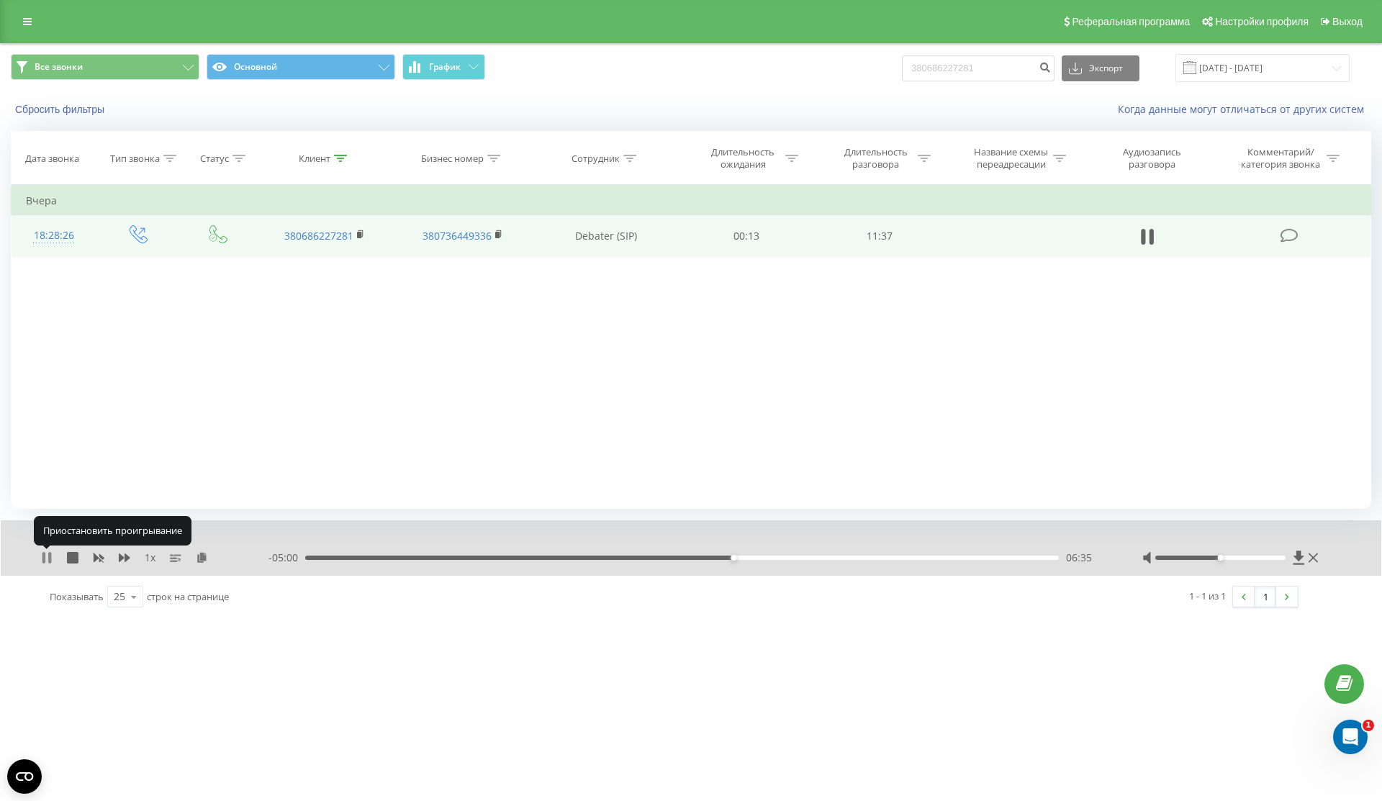
click at [47, 558] on icon at bounding box center [47, 558] width 12 height 12
